Goal: Information Seeking & Learning: Learn about a topic

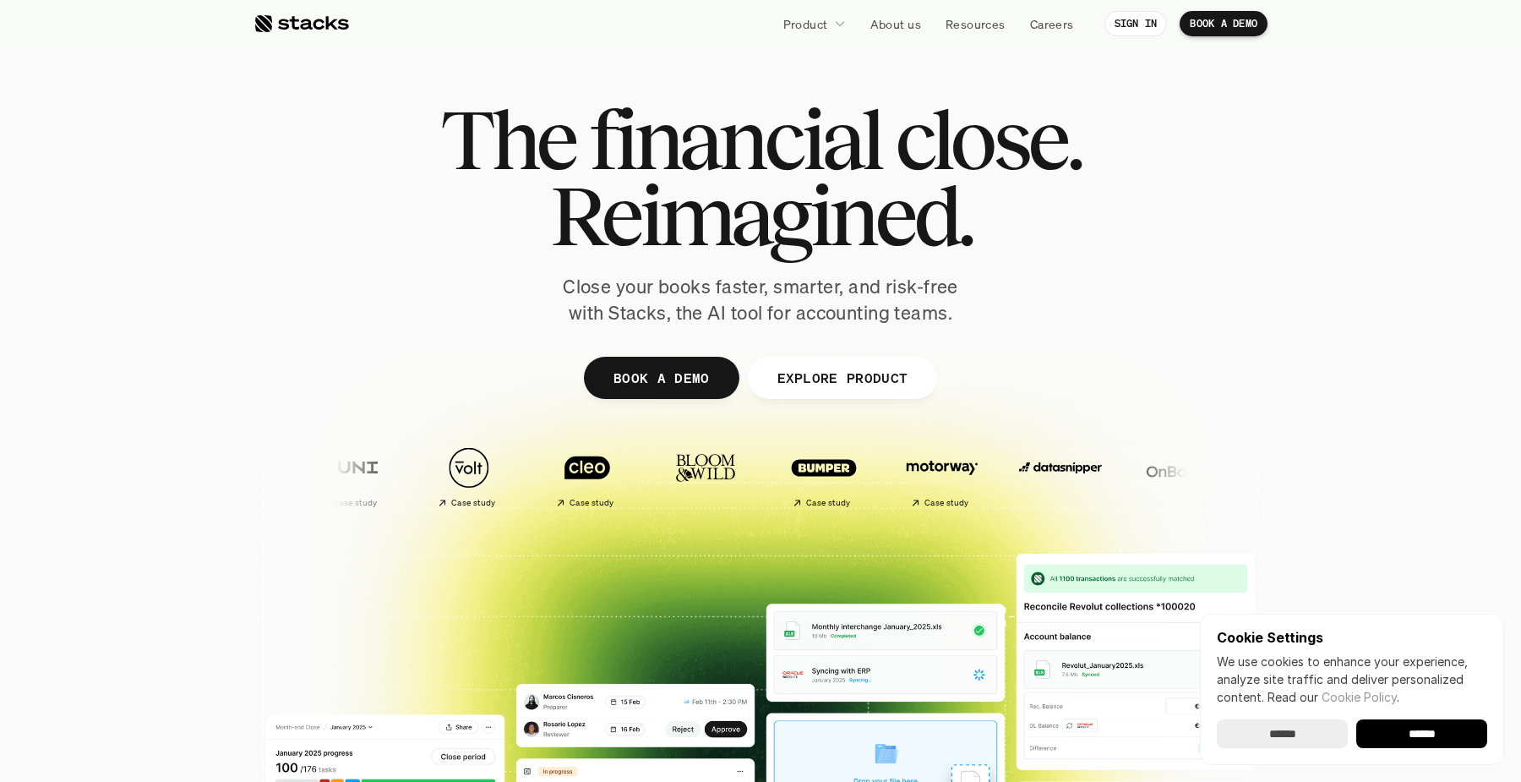
click at [766, 335] on div at bounding box center [761, 414] width 1014 height 761
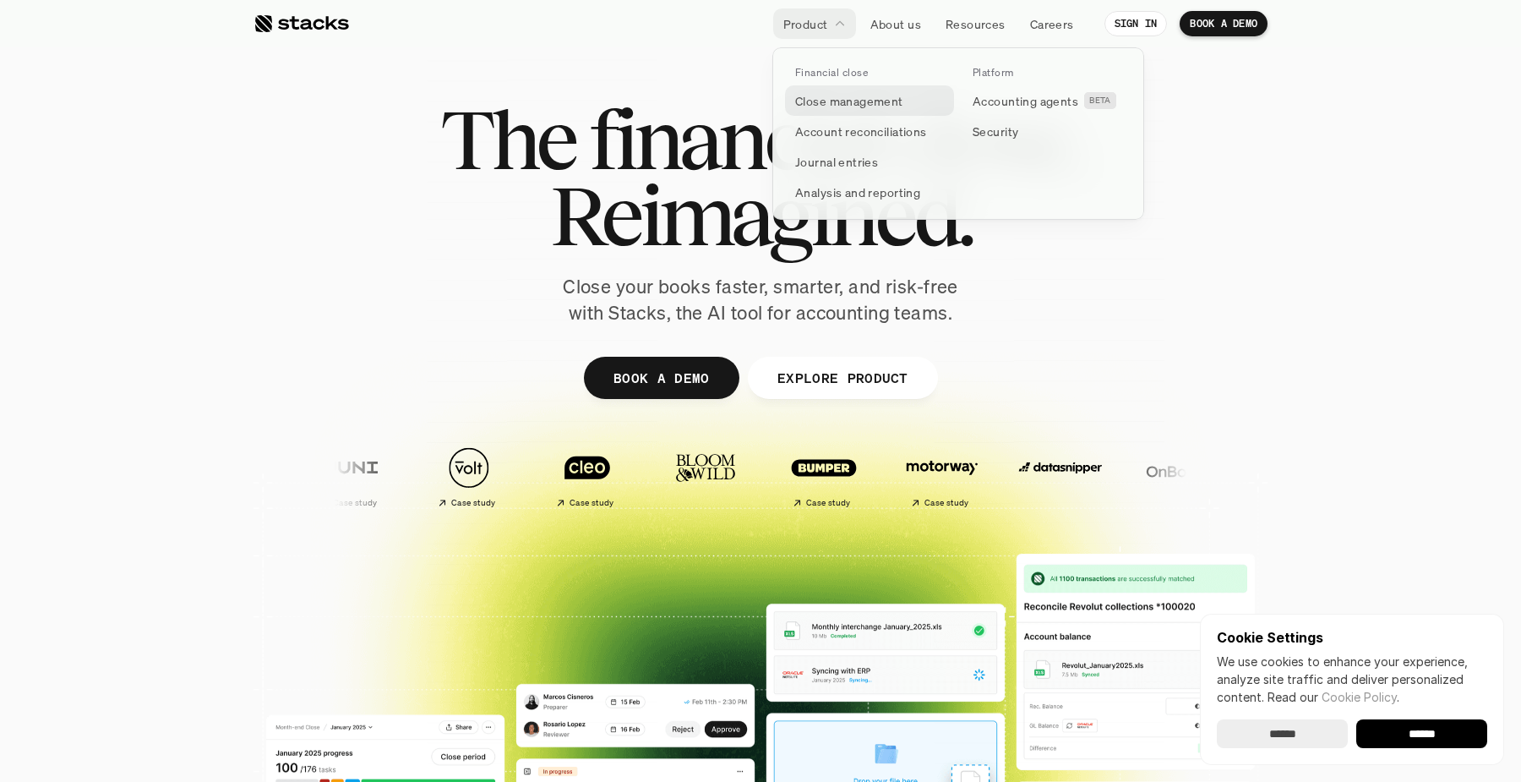
click at [826, 96] on p "Close management" at bounding box center [849, 101] width 108 height 18
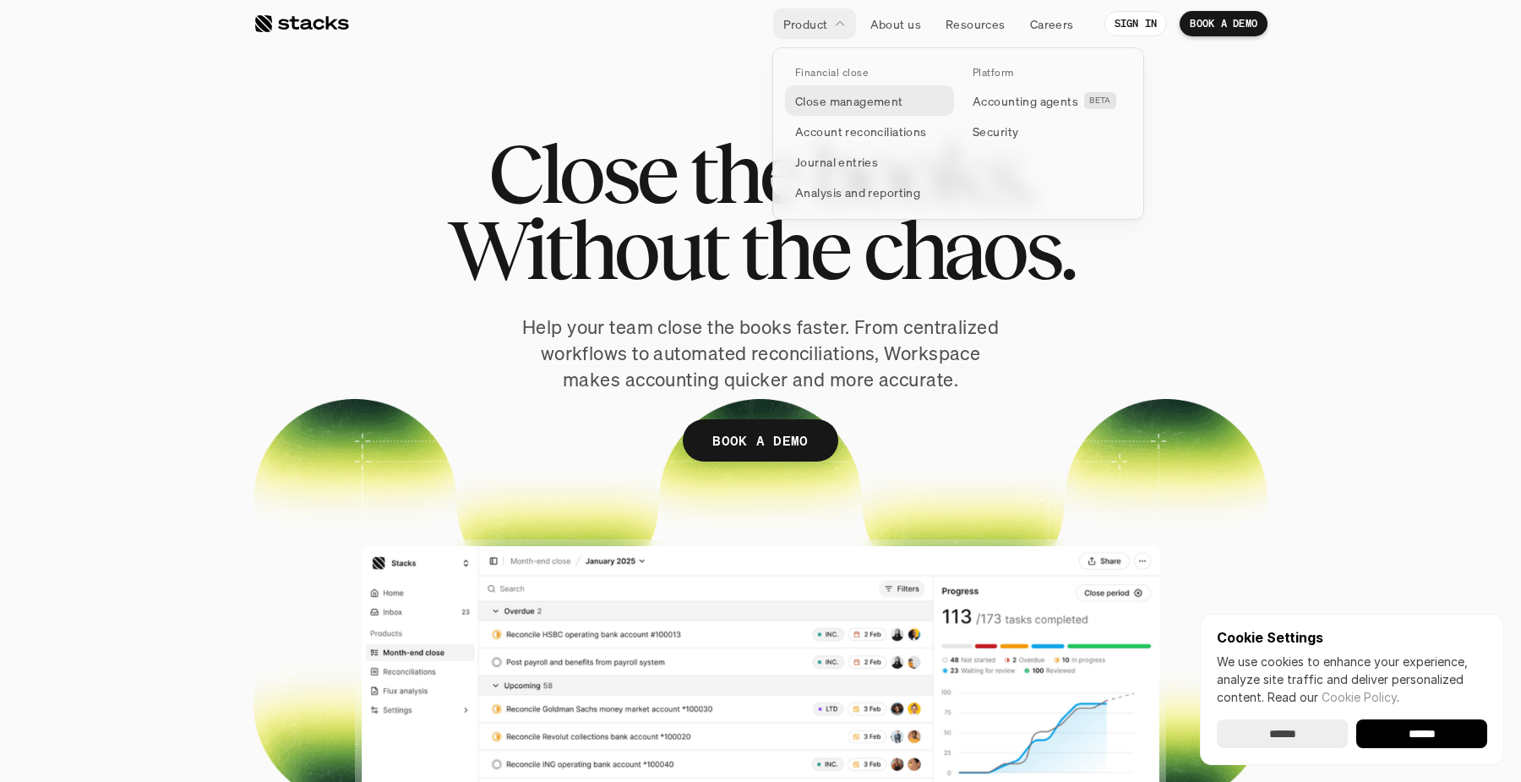
click at [893, 112] on link "Close management" at bounding box center [869, 100] width 169 height 30
click at [825, 104] on p "Close management" at bounding box center [849, 101] width 108 height 18
click at [817, 138] on p "Account reconciliations" at bounding box center [861, 132] width 132 height 18
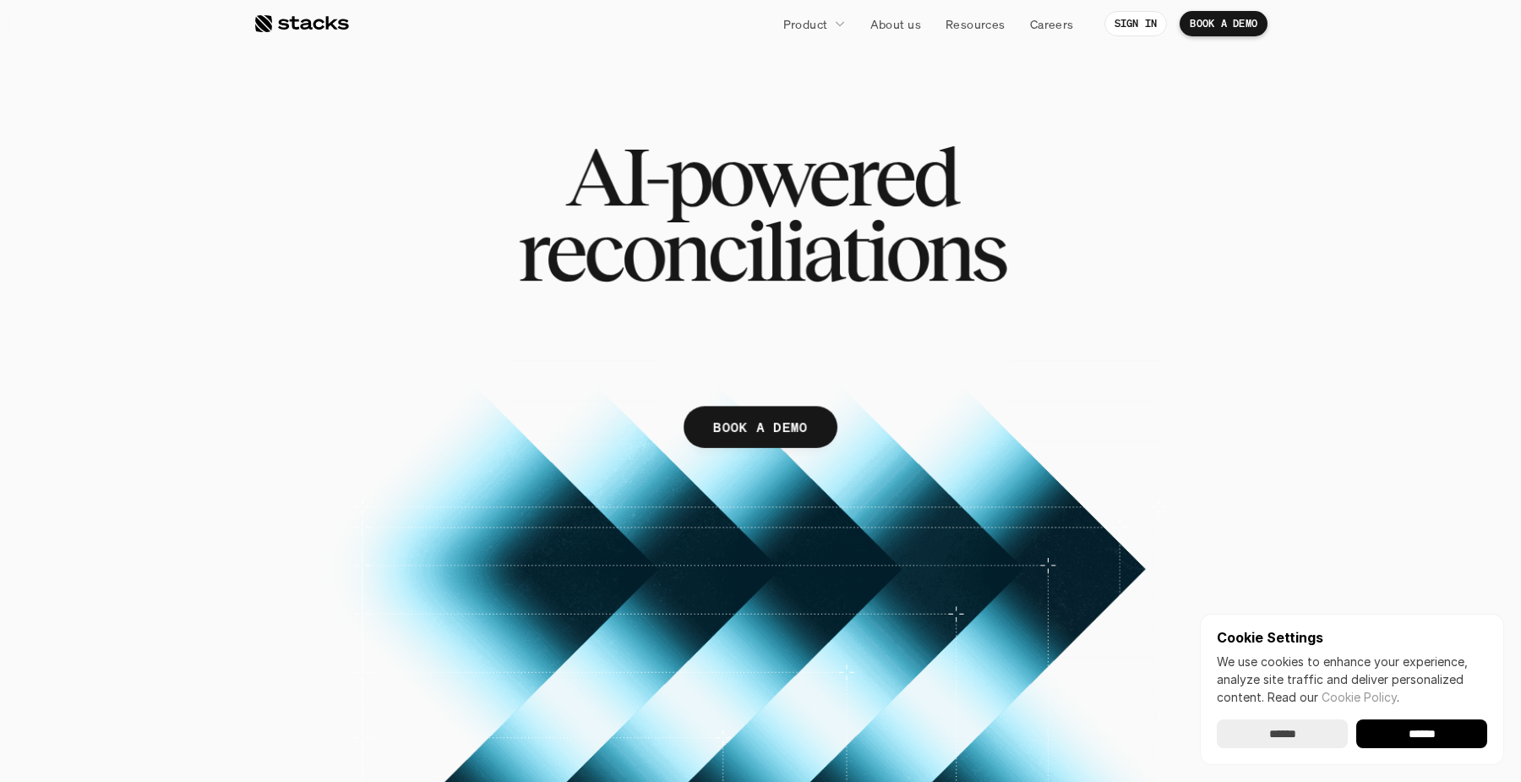
click at [817, 139] on span "AI-powered" at bounding box center [760, 176] width 391 height 75
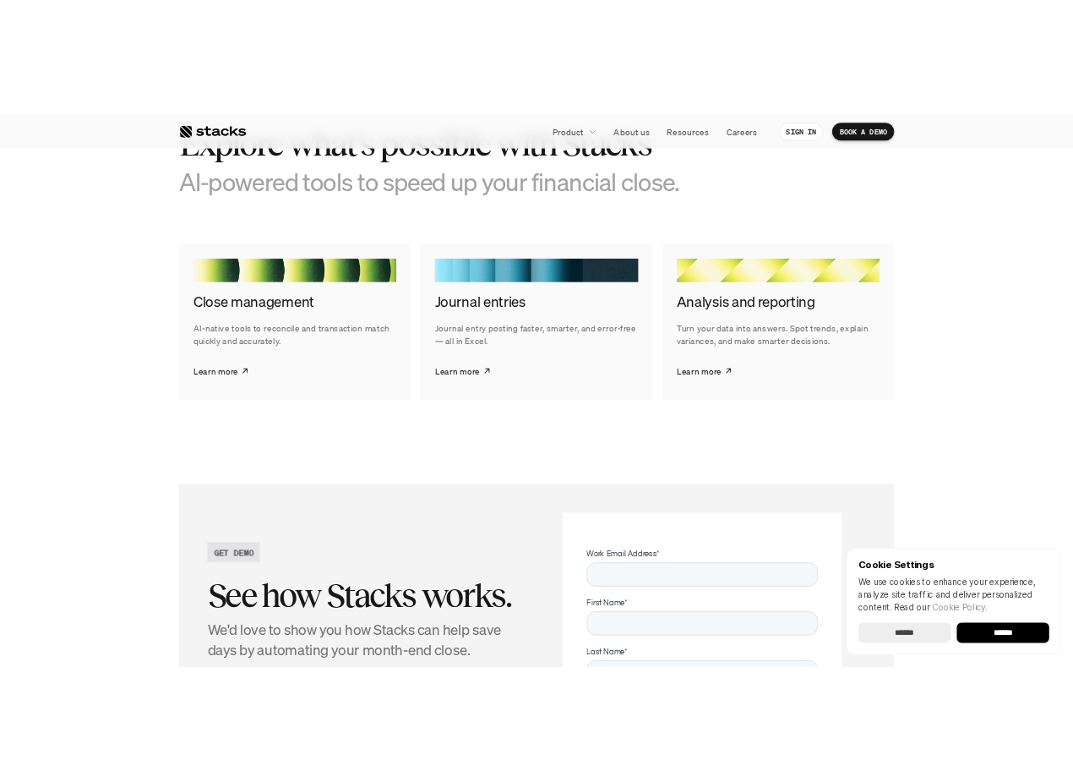
scroll to position [3082, 0]
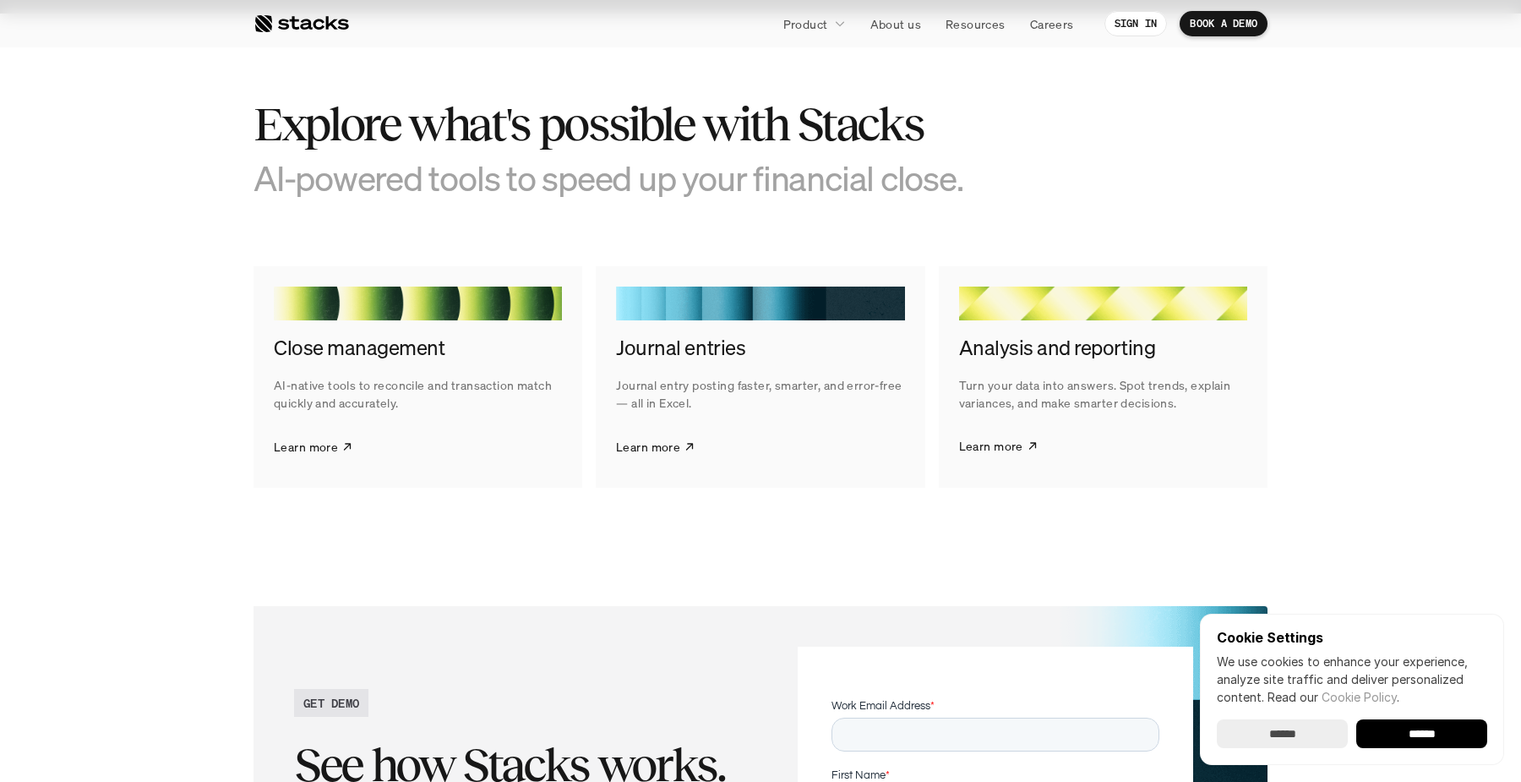
click at [1259, 733] on input "******" at bounding box center [1282, 733] width 131 height 29
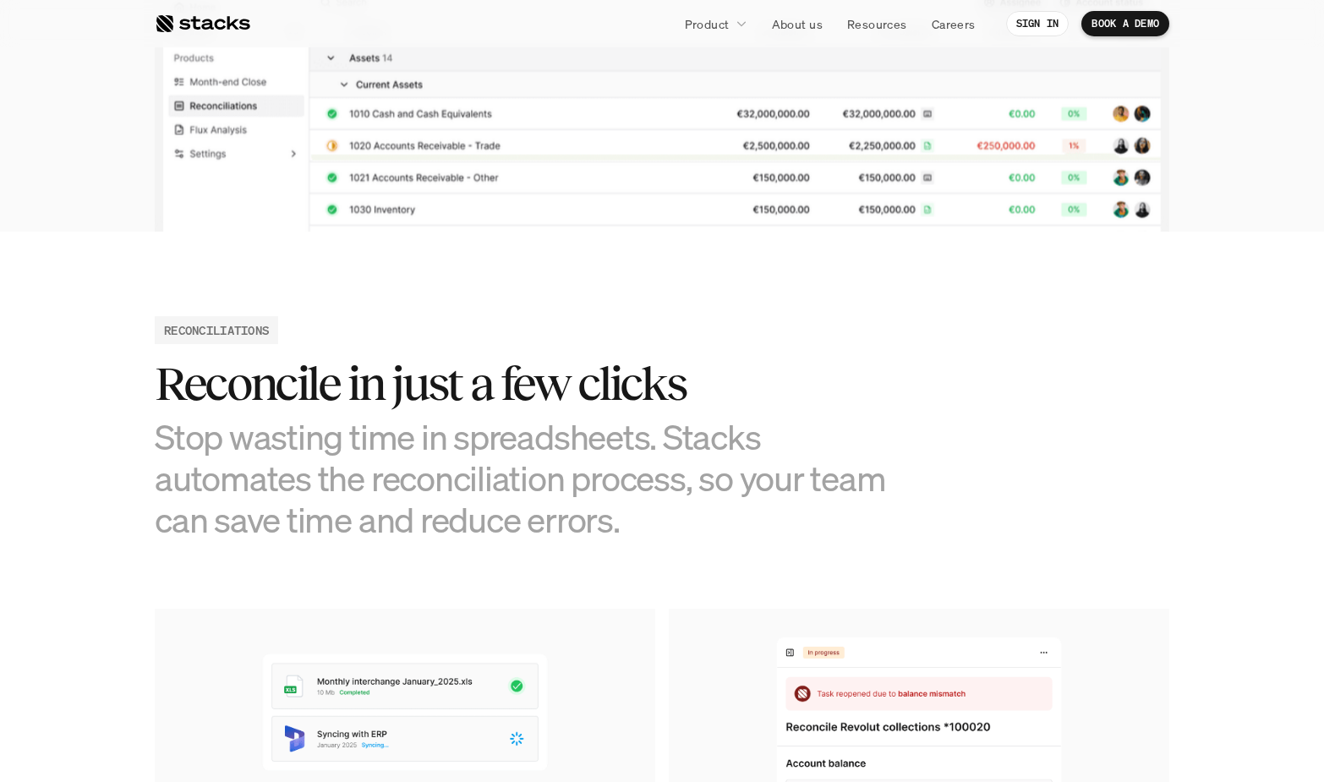
scroll to position [0, 0]
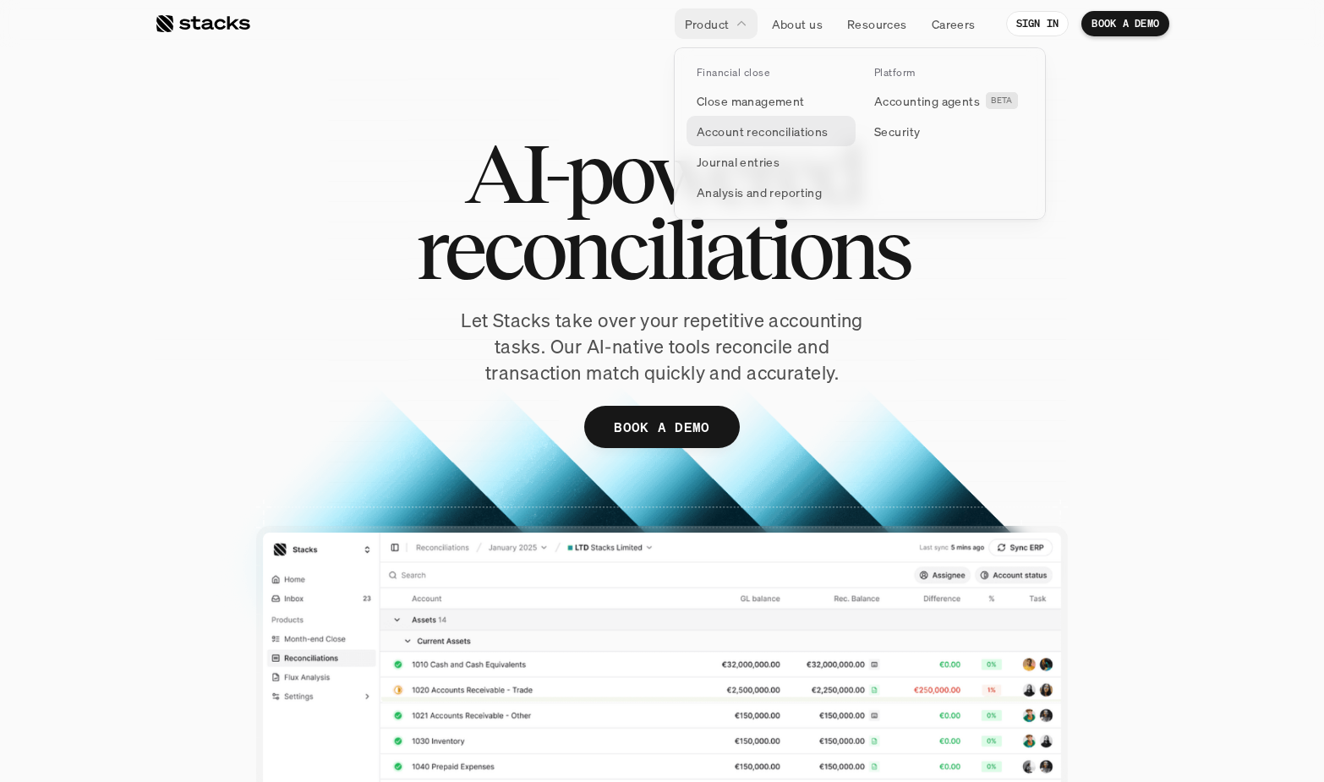
click at [743, 128] on p "Account reconciliations" at bounding box center [762, 132] width 132 height 18
click at [735, 160] on p "Journal entries" at bounding box center [737, 162] width 83 height 18
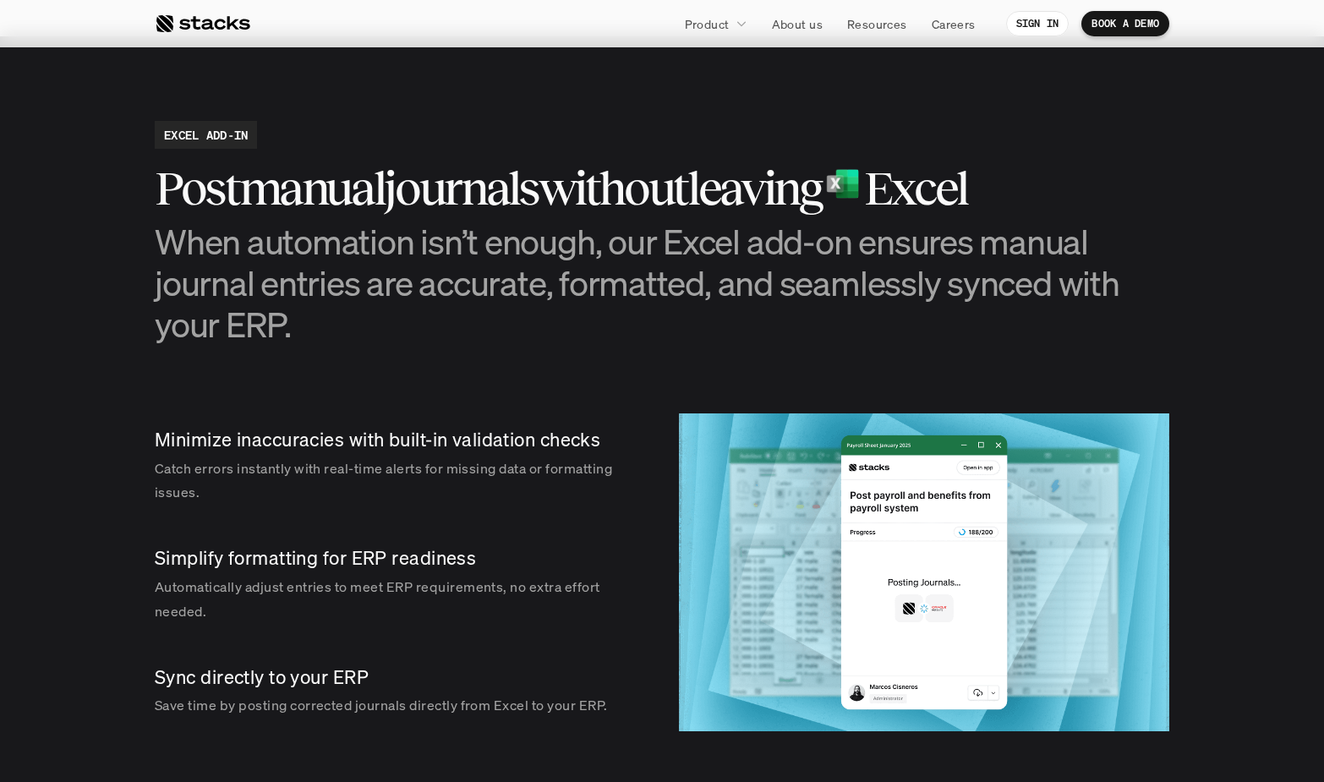
scroll to position [1633, 0]
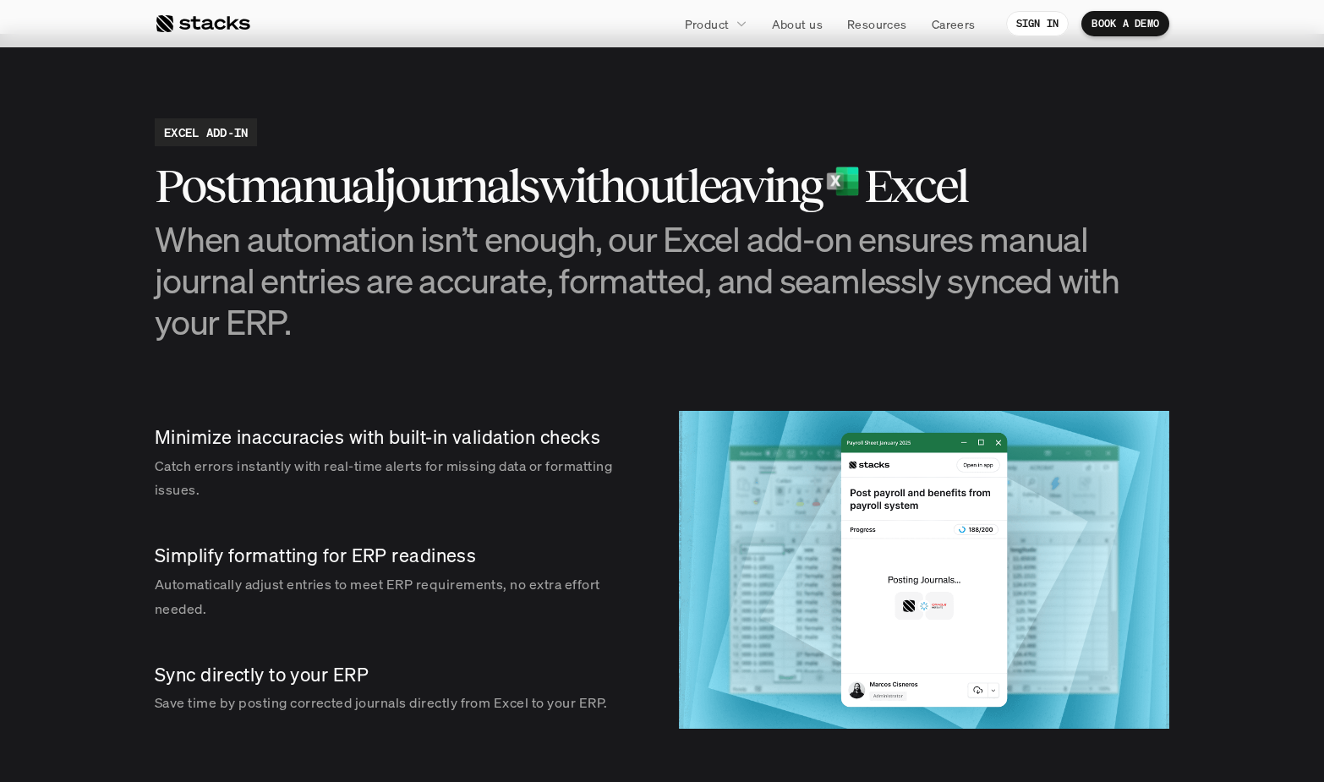
click at [460, 192] on h2 "journals" at bounding box center [461, 186] width 154 height 52
drag, startPoint x: 460, startPoint y: 192, endPoint x: 439, endPoint y: 354, distance: 163.7
click at [439, 354] on section "EXCEL ADD-IN Post manual journals without leaving Excel When automation isn’t e…" at bounding box center [662, 424] width 1324 height 780
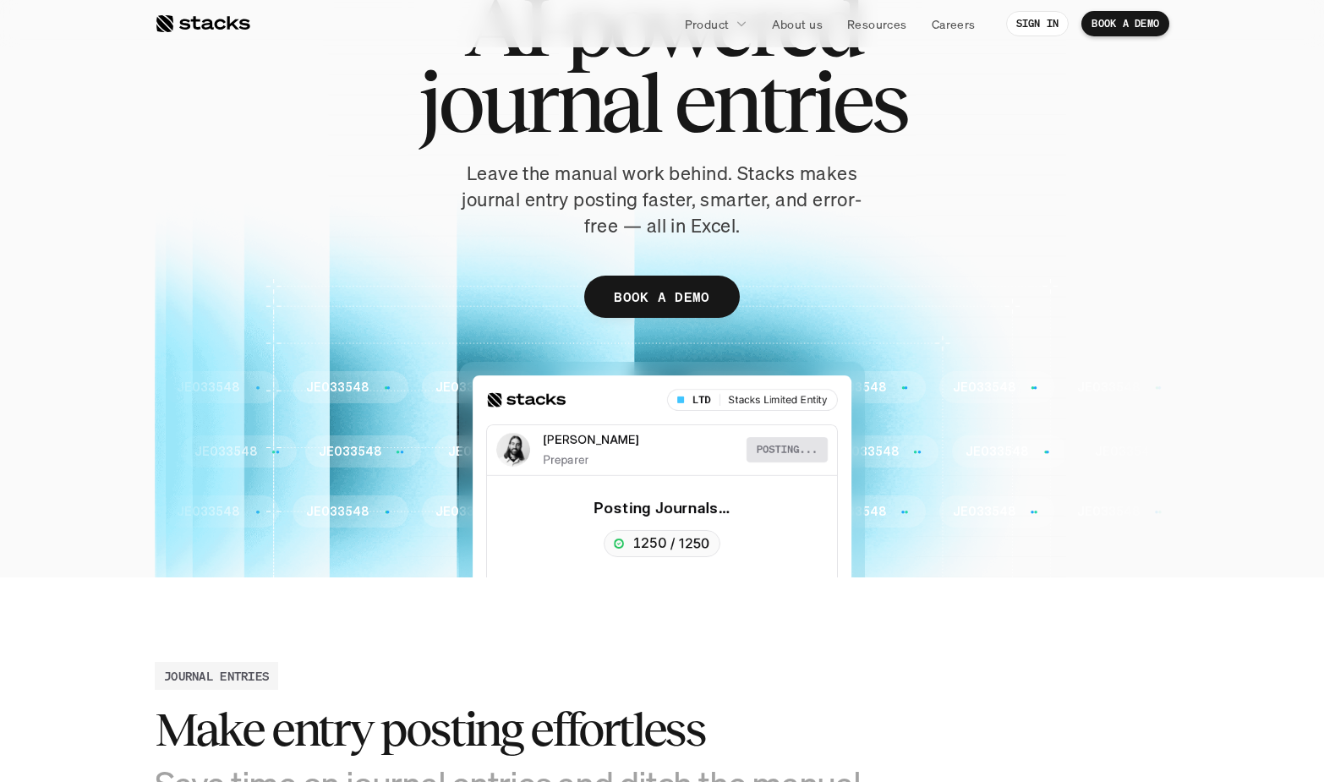
scroll to position [0, 0]
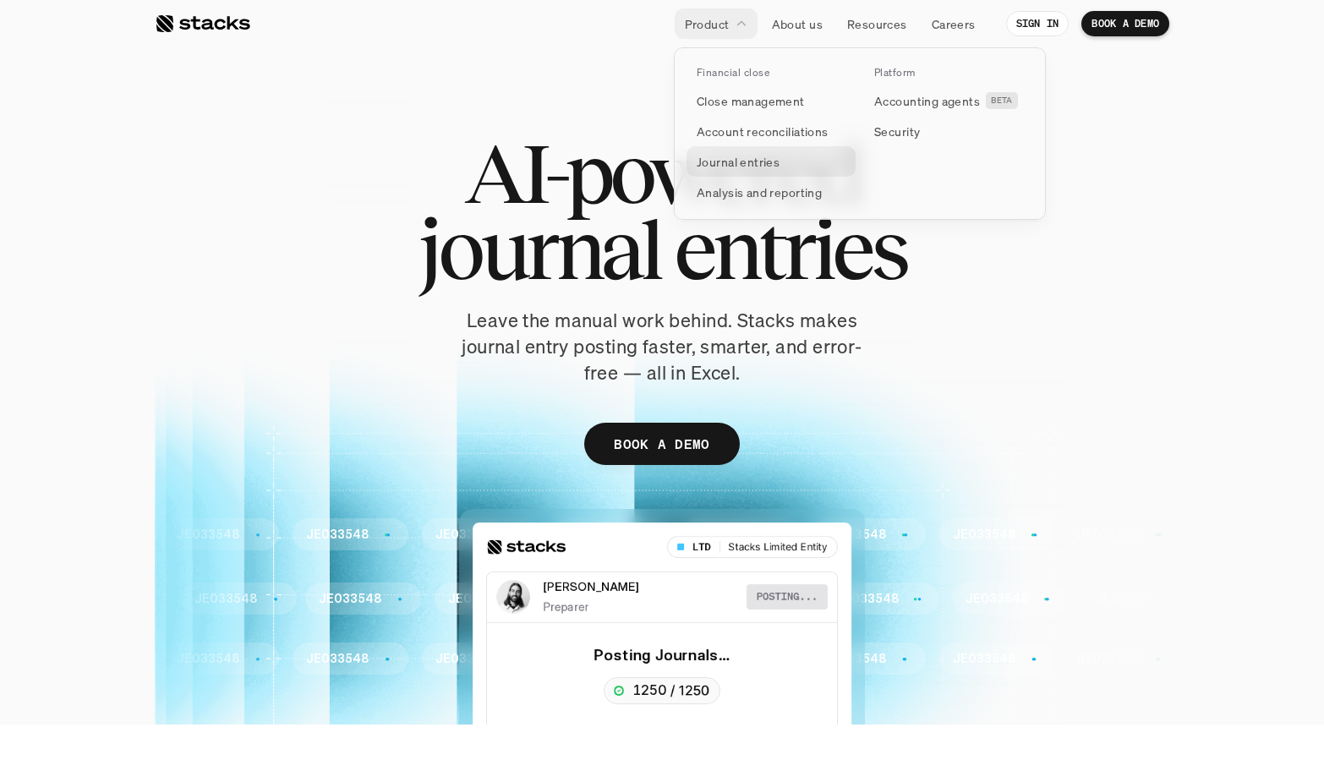
click at [711, 163] on p "Journal entries" at bounding box center [737, 162] width 83 height 18
click at [712, 203] on link "Analysis and reporting" at bounding box center [770, 192] width 169 height 30
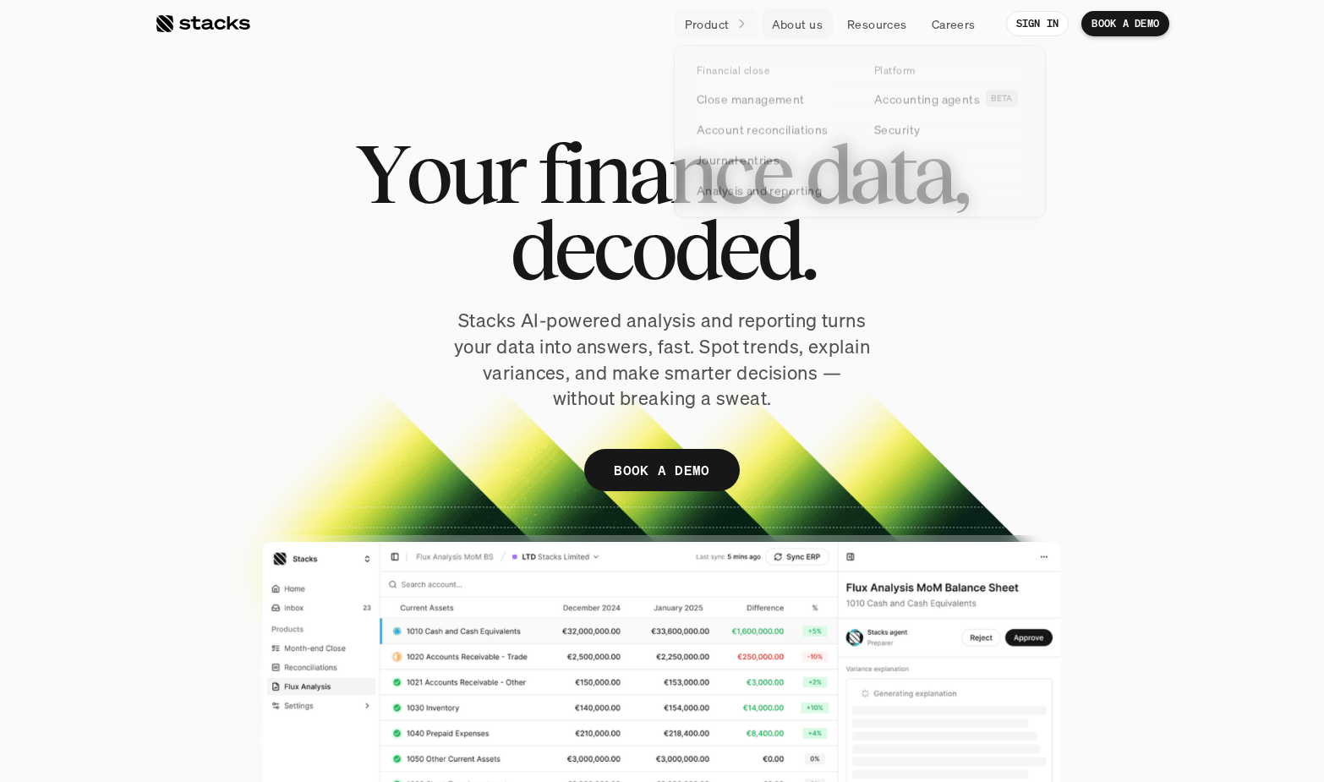
click at [803, 24] on p "About us" at bounding box center [797, 24] width 51 height 18
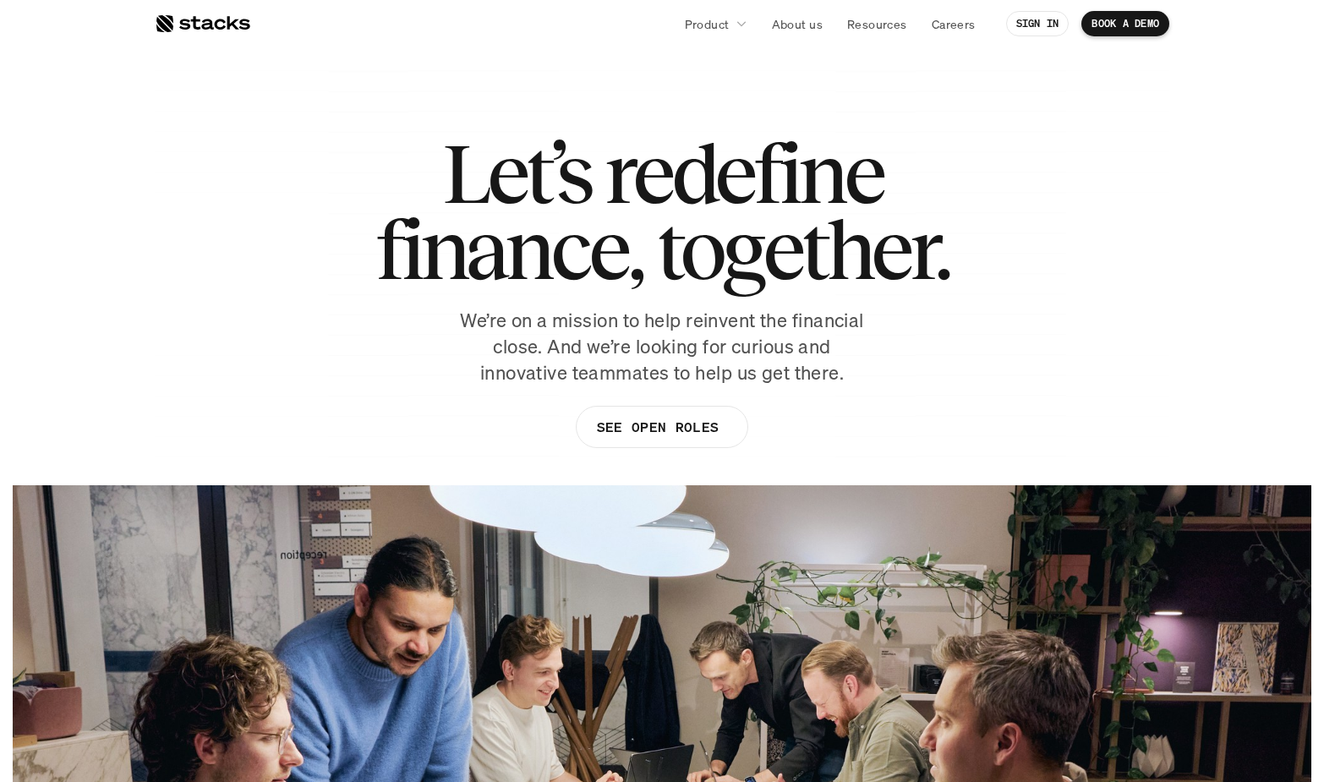
click at [192, 21] on div at bounding box center [203, 24] width 96 height 20
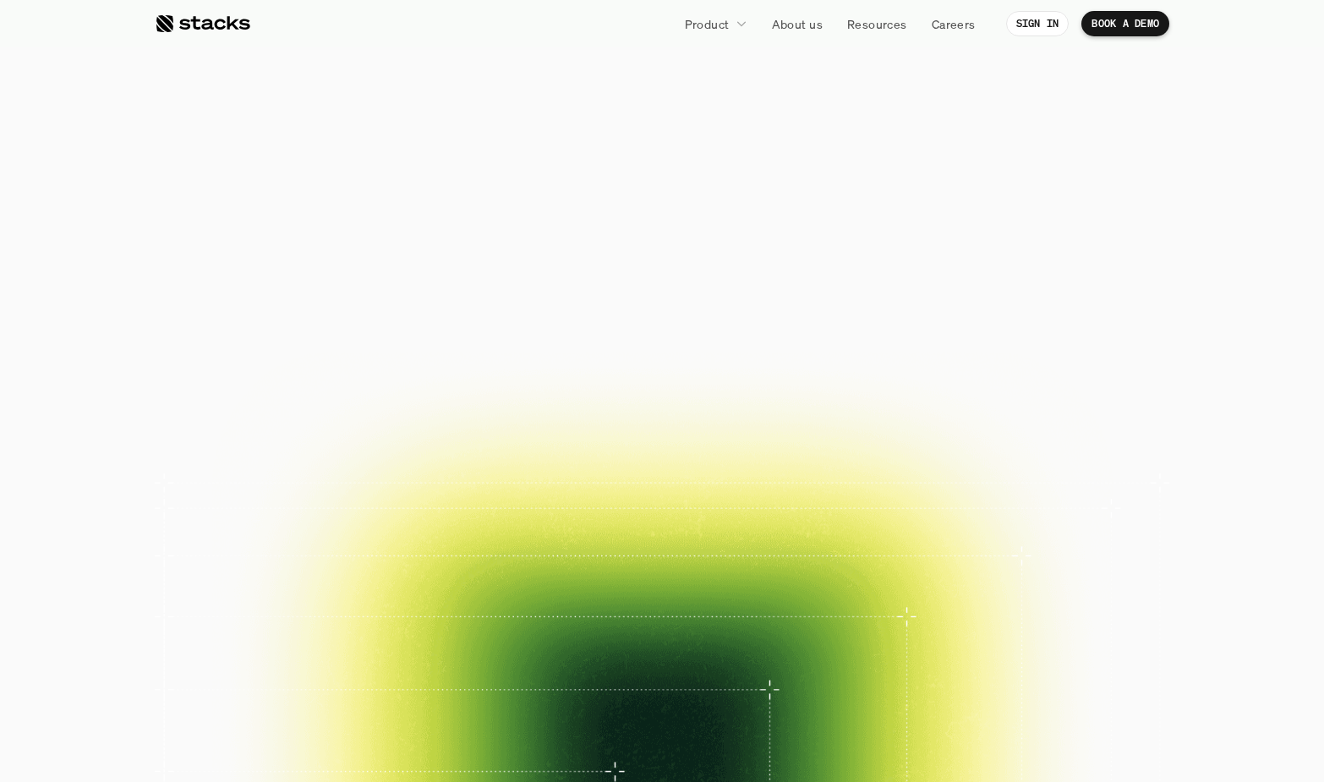
click at [166, 95] on div at bounding box center [662, 414] width 1003 height 752
click at [174, 171] on div at bounding box center [662, 414] width 1014 height 761
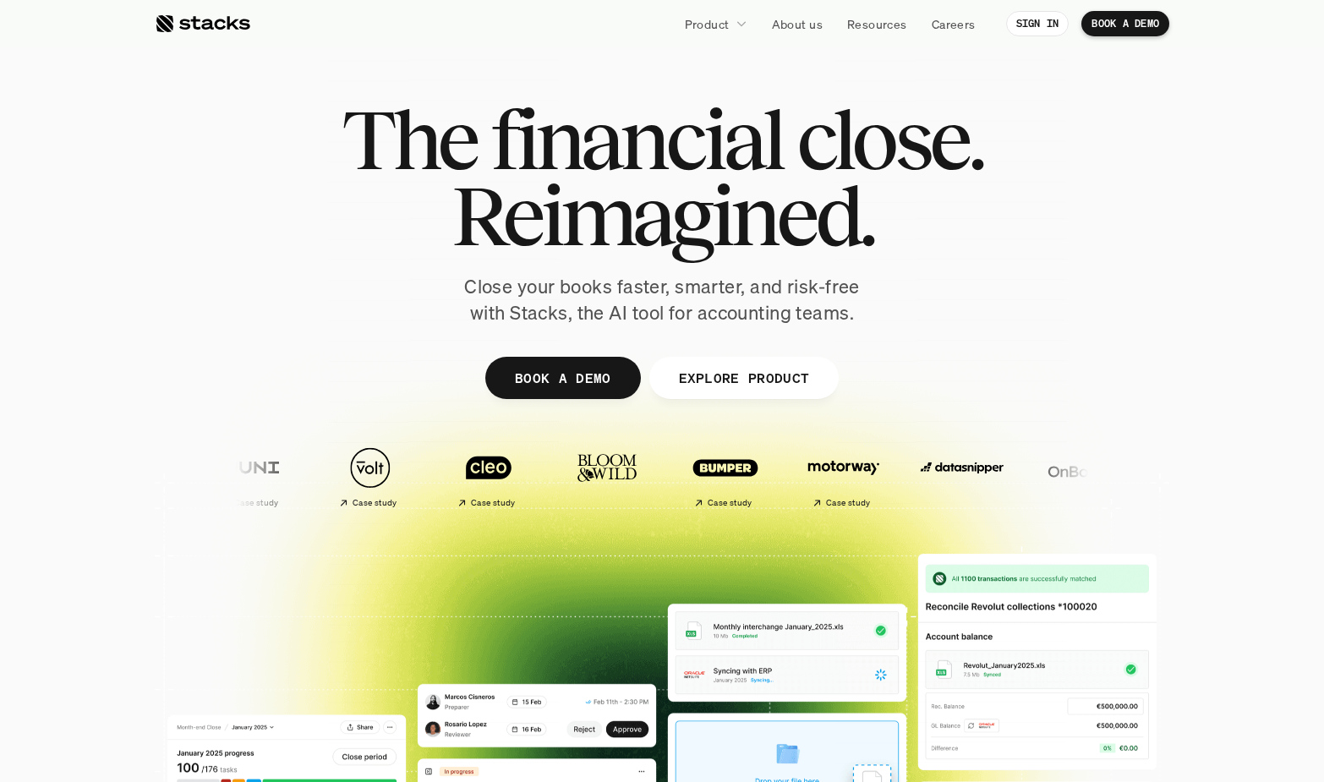
click at [174, 171] on div at bounding box center [662, 414] width 1014 height 761
drag, startPoint x: 174, startPoint y: 171, endPoint x: 179, endPoint y: 330, distance: 159.0
click at [179, 330] on div at bounding box center [662, 414] width 1014 height 761
click at [558, 299] on p "Close your books faster, smarter, and risk-free with Stacks, the AI tool for ac…" at bounding box center [662, 300] width 423 height 52
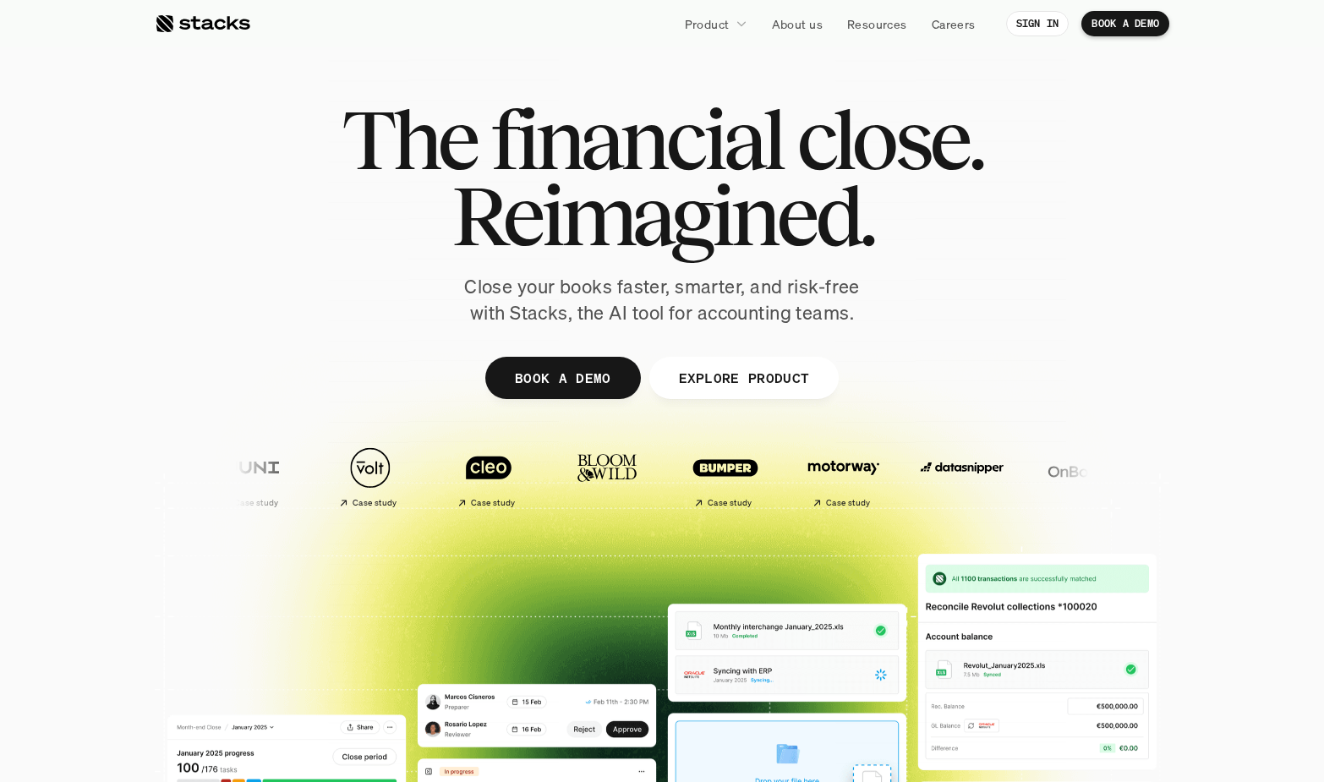
drag, startPoint x: 558, startPoint y: 299, endPoint x: 303, endPoint y: 85, distance: 332.4
click at [303, 85] on div "The financial close. Reimagined. Close your books faster, smarter, and risk-fre…" at bounding box center [662, 414] width 1014 height 761
click at [257, 214] on div "The financial close. Reimagined. Close your books faster, smarter, and risk-fre…" at bounding box center [661, 213] width 947 height 225
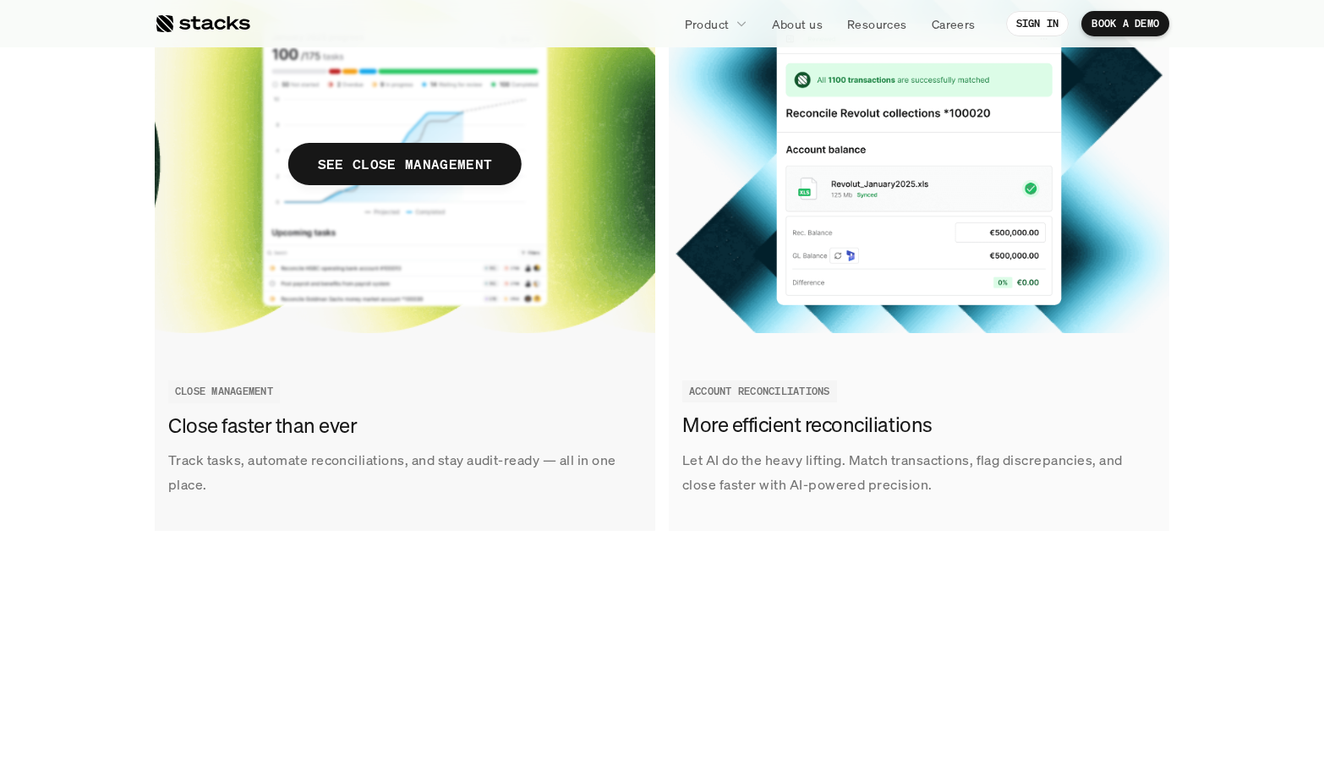
scroll to position [2247, 0]
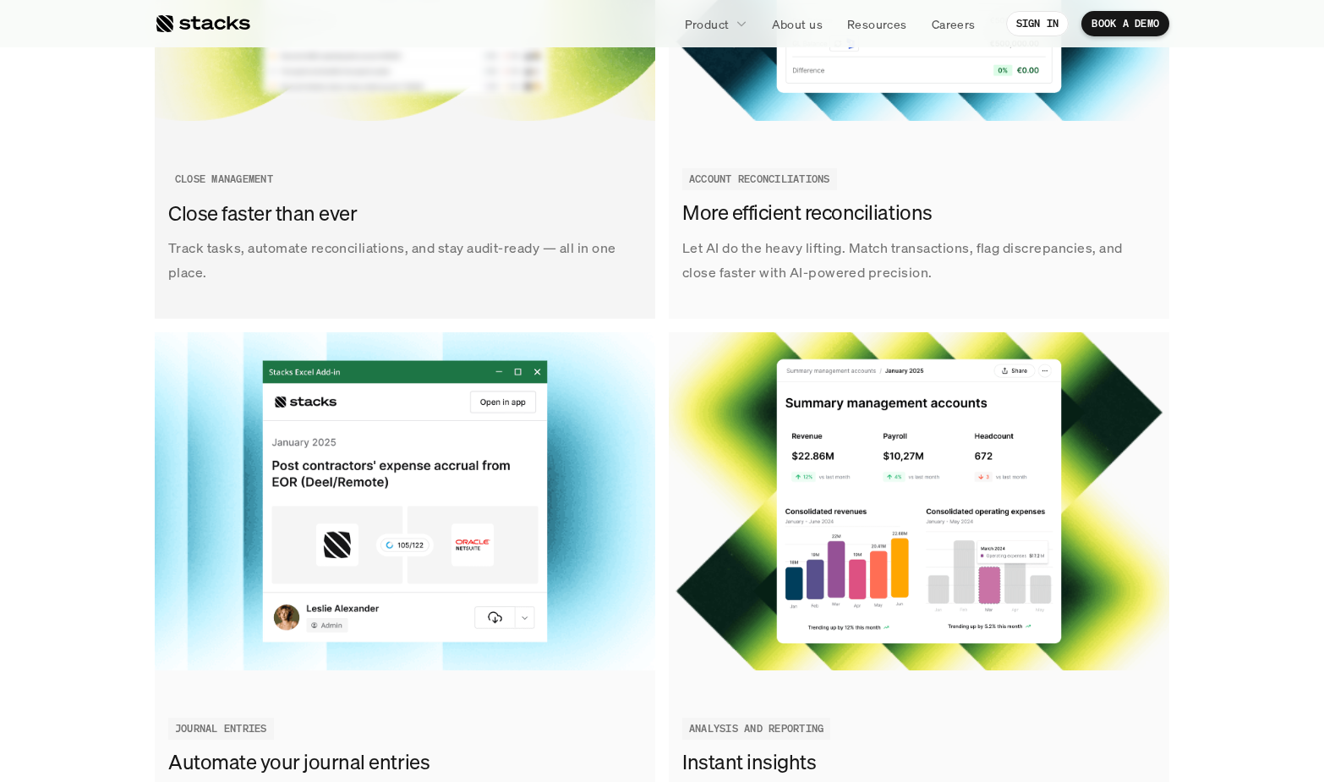
click at [39, 238] on div "Track tasks, automate reconciliations, and stay audit-ready — all in one place.…" at bounding box center [662, 600] width 1298 height 1634
click at [74, 343] on div "Track tasks, automate reconciliations, and stay audit-ready — all in one place.…" at bounding box center [662, 600] width 1298 height 1634
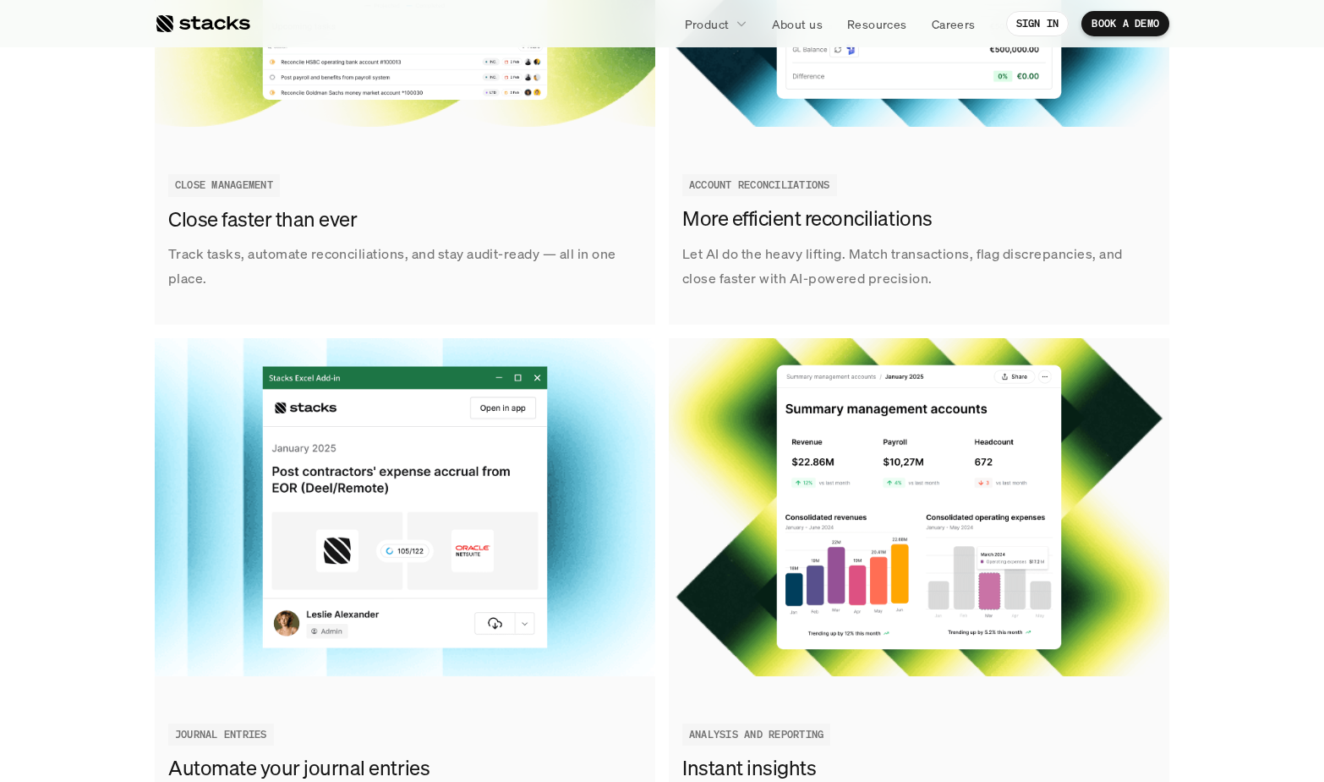
click at [80, 294] on div "Track tasks, automate reconciliations, and stay audit-ready — all in one place.…" at bounding box center [662, 606] width 1298 height 1634
click at [85, 243] on div "Track tasks, automate reconciliations, and stay audit-ready — all in one place.…" at bounding box center [662, 606] width 1298 height 1634
click at [66, 302] on div "Track tasks, automate reconciliations, and stay audit-ready — all in one place.…" at bounding box center [662, 606] width 1298 height 1634
click at [64, 338] on div "Track tasks, automate reconciliations, and stay audit-ready — all in one place.…" at bounding box center [662, 606] width 1298 height 1634
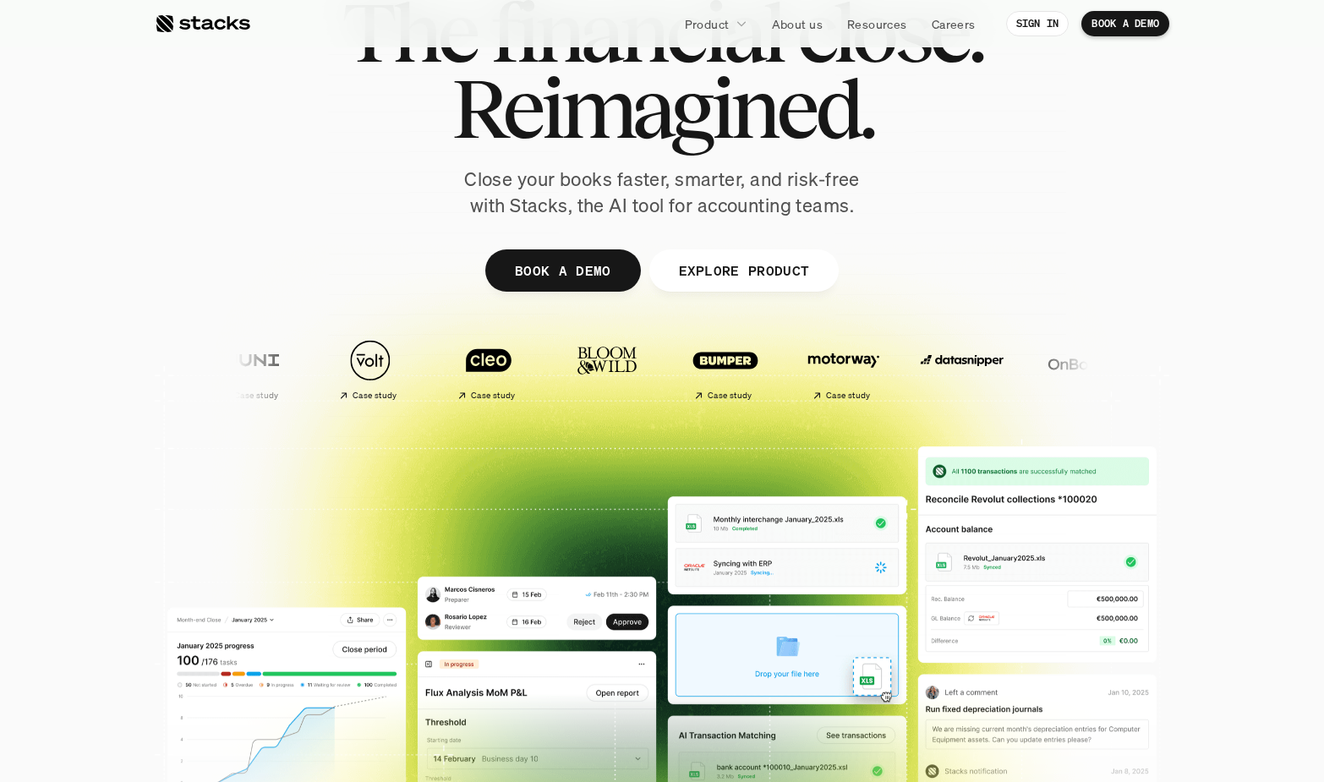
scroll to position [0, 0]
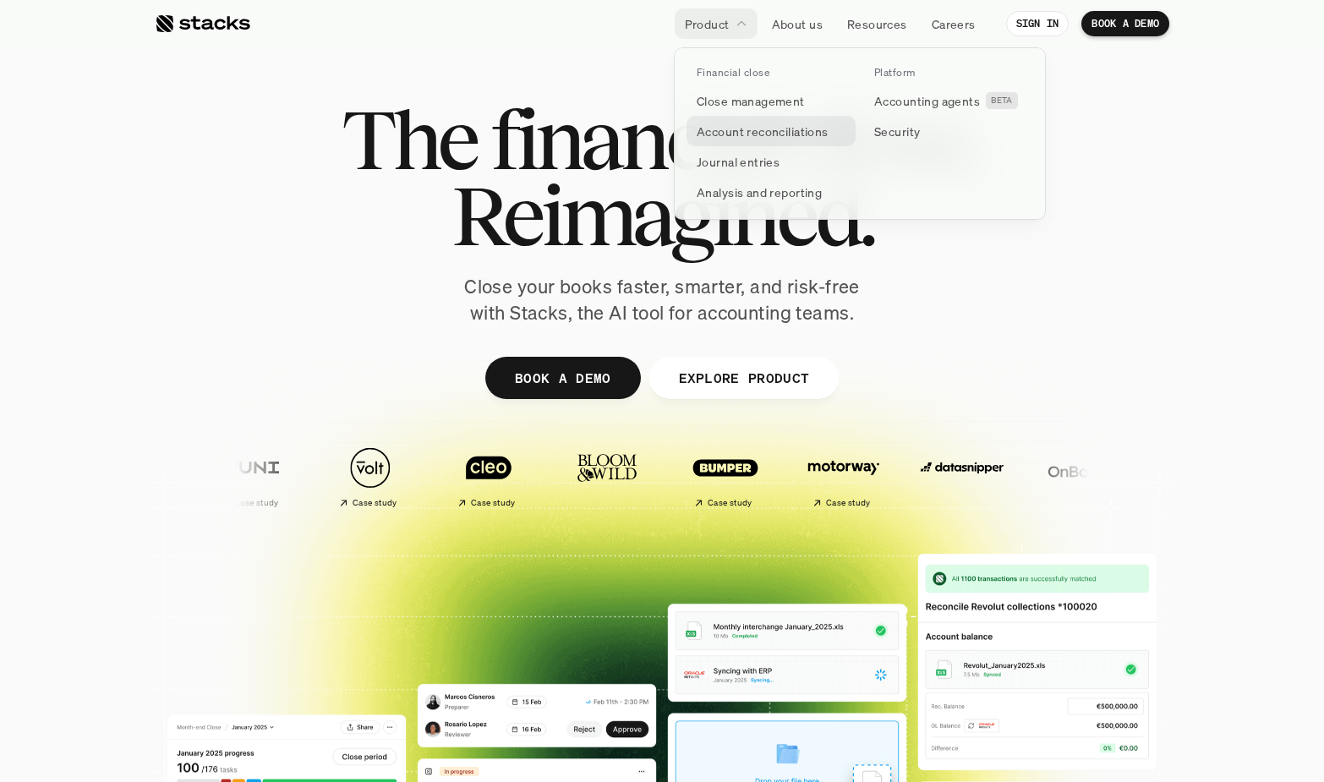
click at [704, 127] on p "Account reconciliations" at bounding box center [762, 132] width 132 height 18
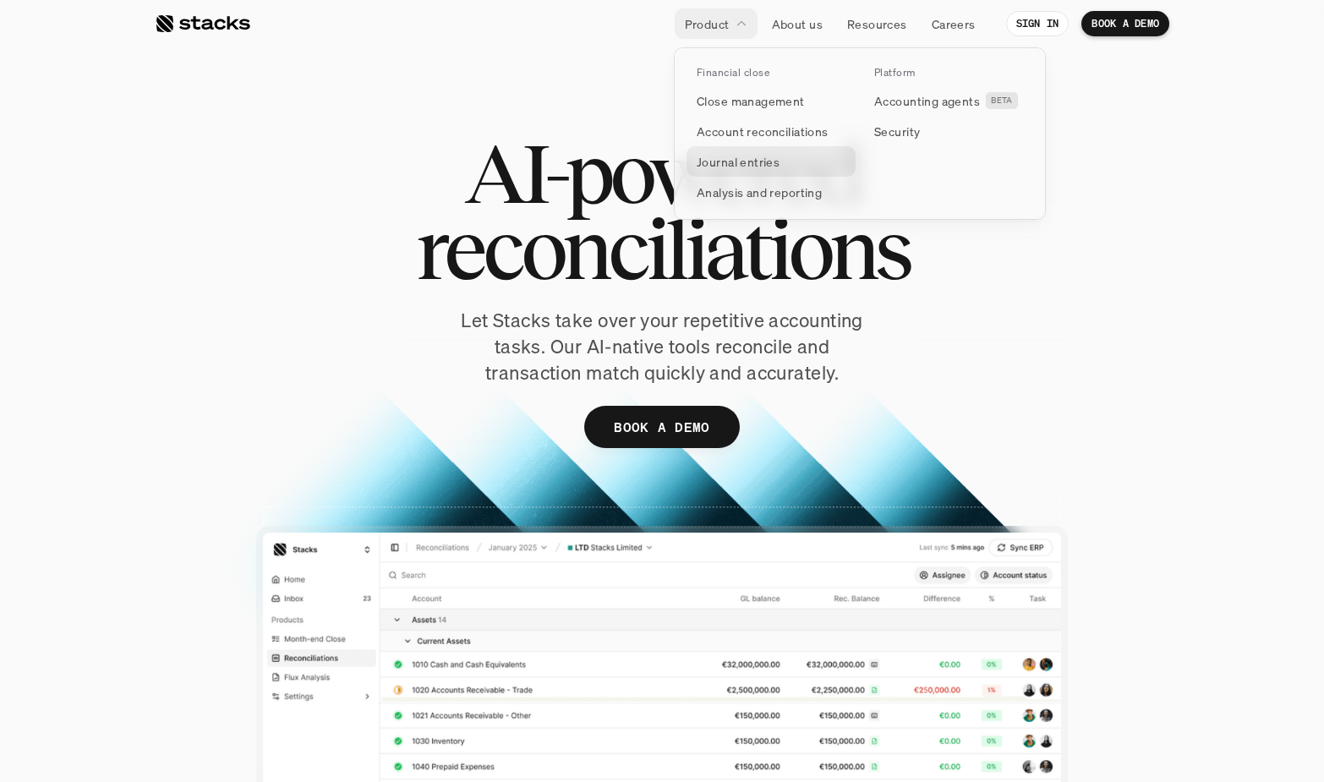
click at [718, 168] on p "Journal entries" at bounding box center [737, 162] width 83 height 18
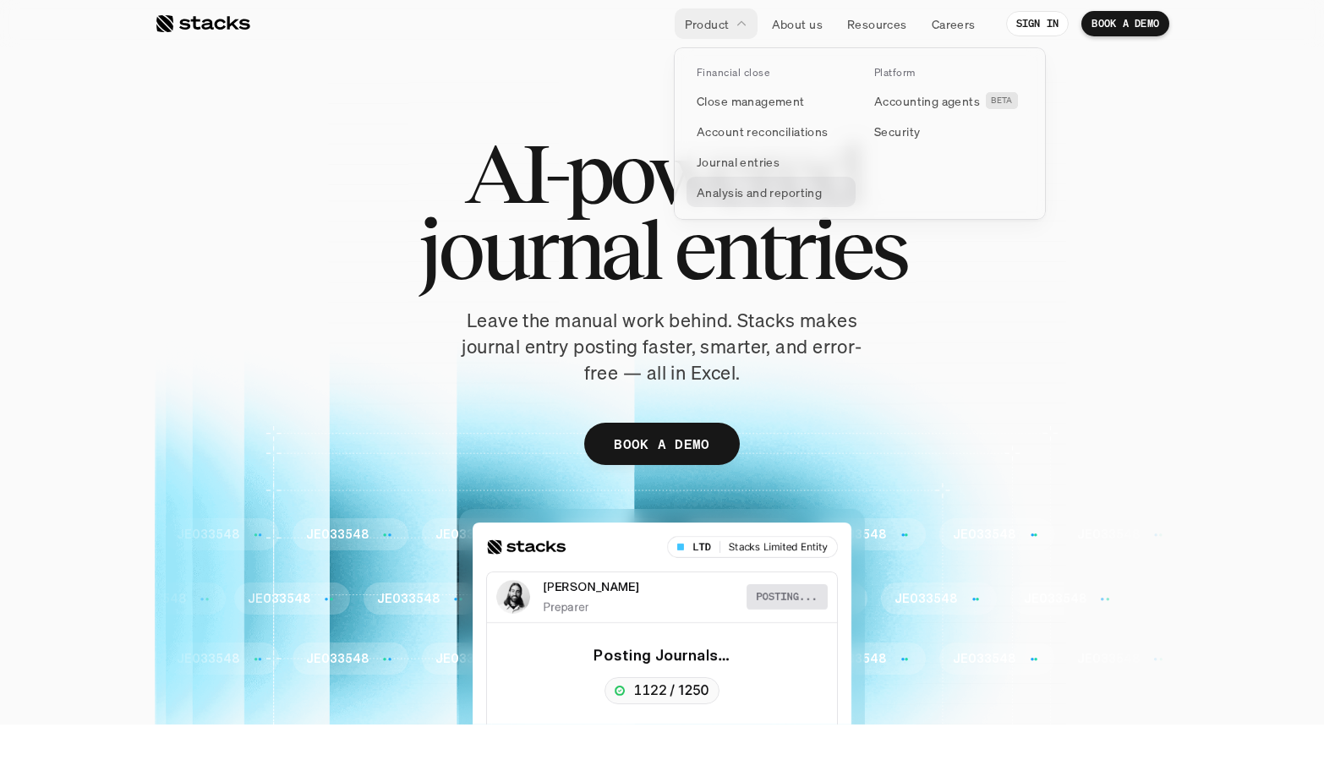
click at [747, 187] on p "Analysis and reporting" at bounding box center [758, 192] width 125 height 18
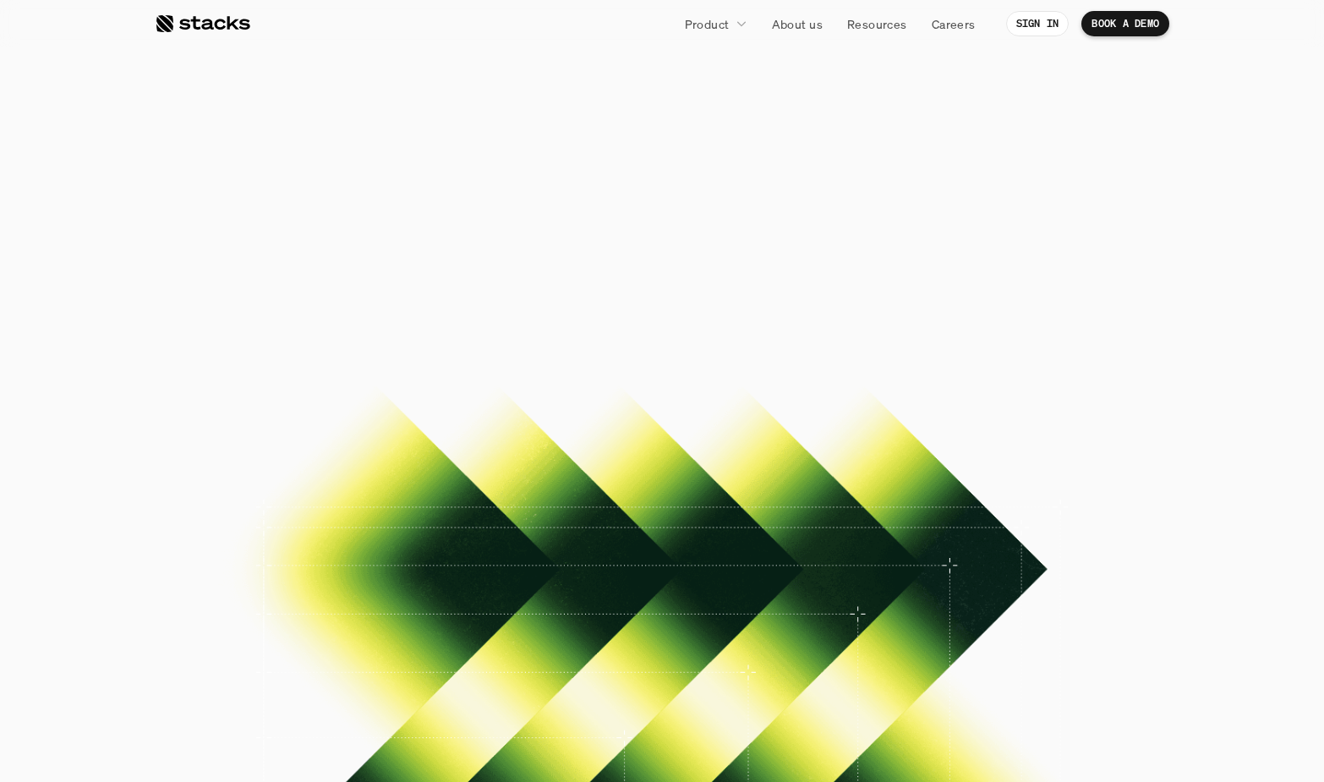
click at [625, 350] on p "Stacks AI-powered analysis and reporting turns your data into answers, fast. Sp…" at bounding box center [662, 360] width 423 height 104
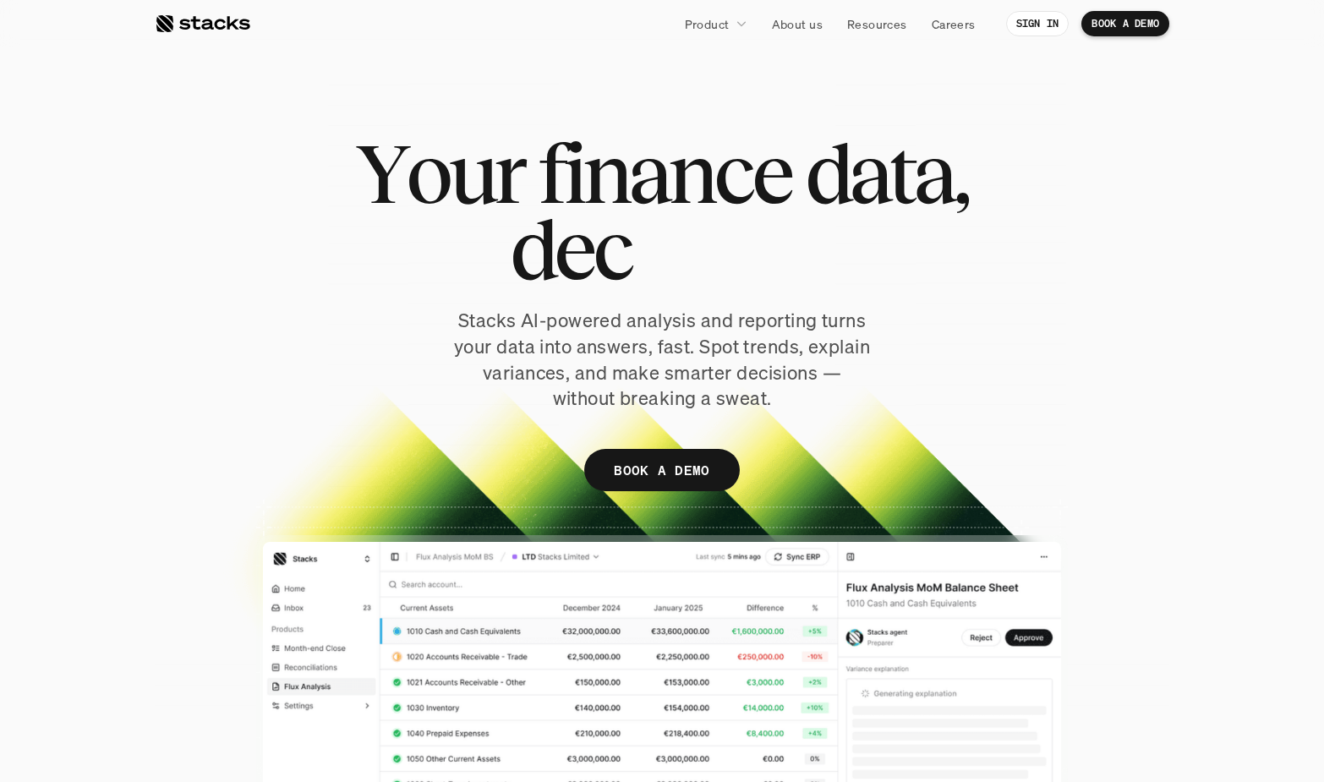
click at [625, 350] on p "Stacks AI-powered analysis and reporting turns your data into answers, fast. Sp…" at bounding box center [662, 360] width 423 height 104
drag, startPoint x: 625, startPoint y: 350, endPoint x: 541, endPoint y: 123, distance: 241.8
click at [541, 123] on div "Y o u r f i n a n c e d a t a , d e c o d e d . Stacks AI-powered analysis and …" at bounding box center [662, 438] width 1014 height 741
click at [540, 128] on div at bounding box center [662, 438] width 1014 height 741
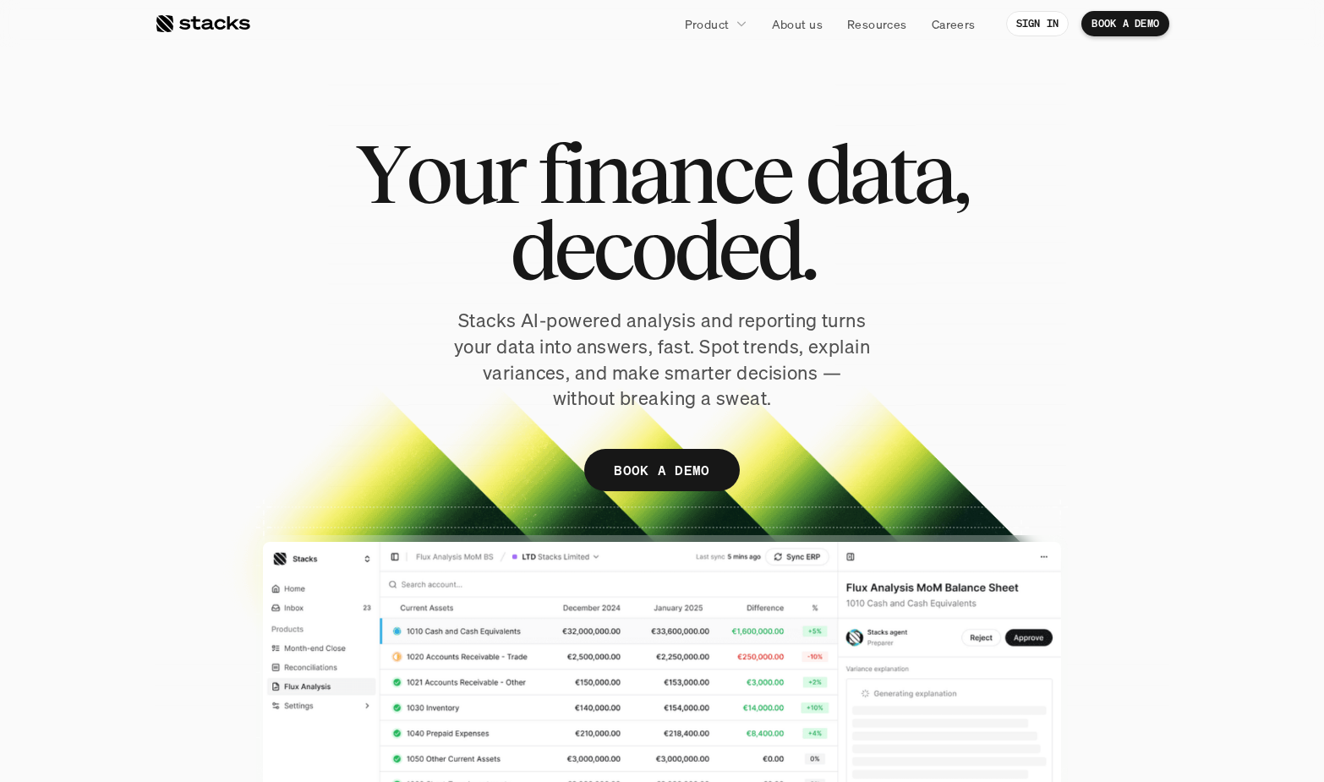
drag, startPoint x: 540, startPoint y: 128, endPoint x: 541, endPoint y: 406, distance: 278.1
click at [541, 406] on div "Y o u r f i n a n c e d a t a , d e c o d e d . Stacks AI-powered analysis and …" at bounding box center [662, 438] width 1014 height 741
click at [541, 406] on p "Stacks AI-powered analysis and reporting turns your data into answers, fast. Sp…" at bounding box center [662, 360] width 423 height 104
click at [186, 120] on div at bounding box center [662, 438] width 1014 height 741
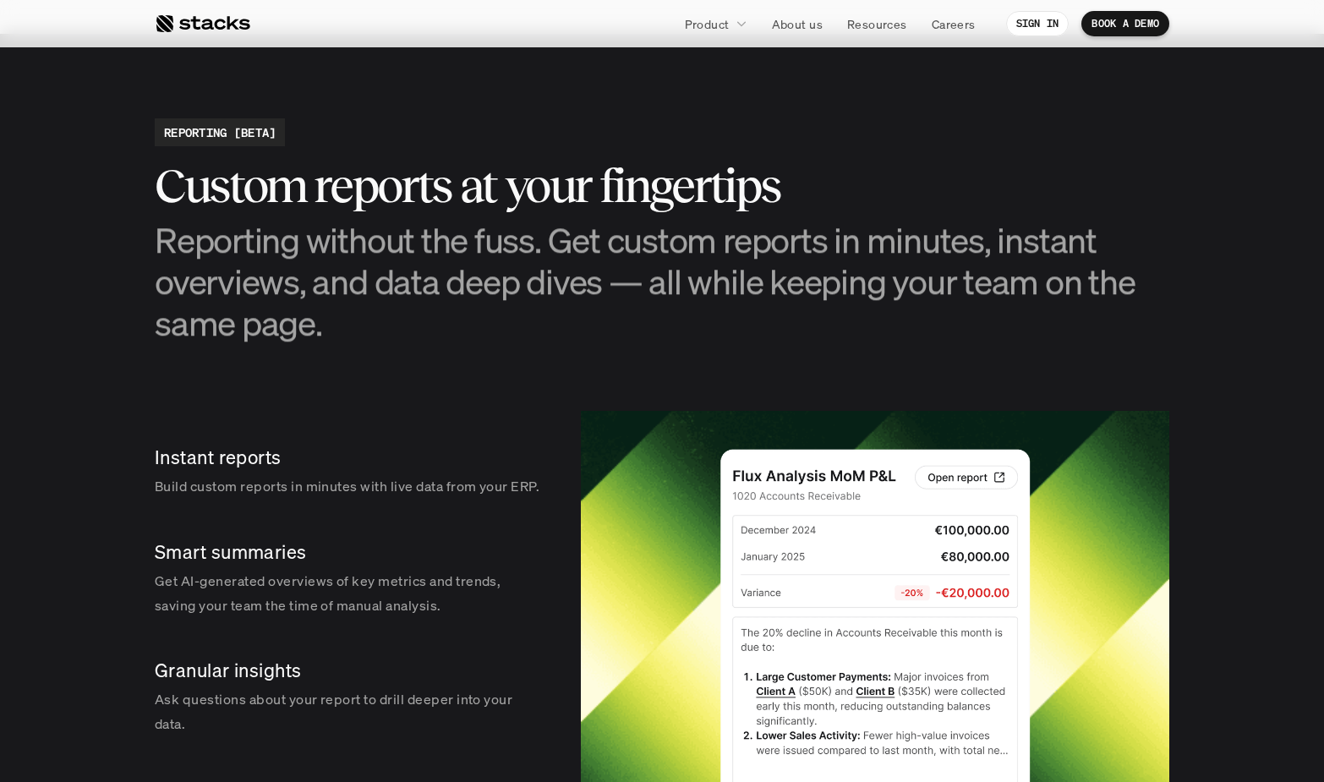
scroll to position [2347, 0]
